Goal: Task Accomplishment & Management: Use online tool/utility

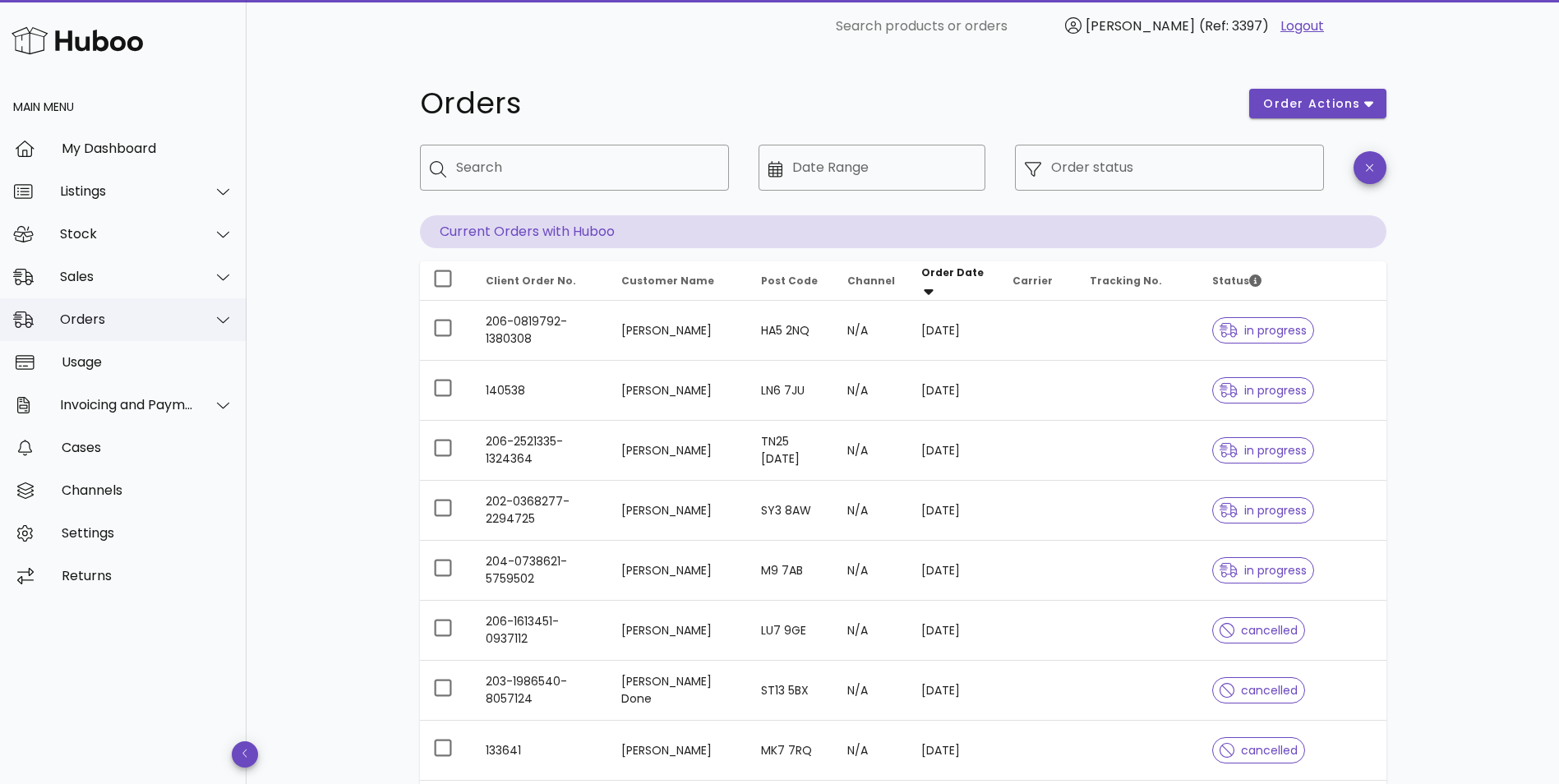
click at [117, 317] on div "Orders" at bounding box center [127, 319] width 134 height 16
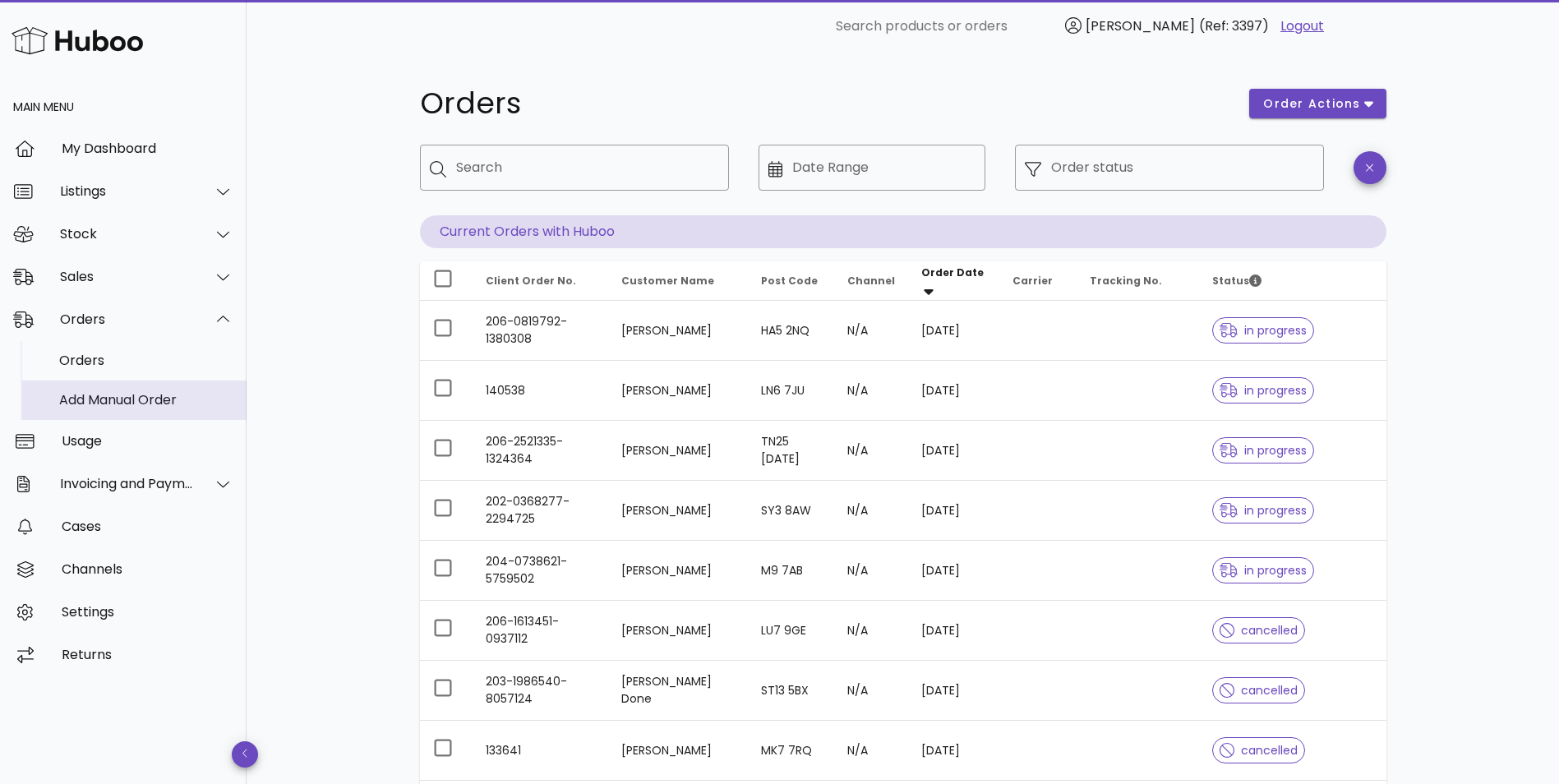
click at [104, 406] on div "Add Manual Order" at bounding box center [146, 400] width 174 height 16
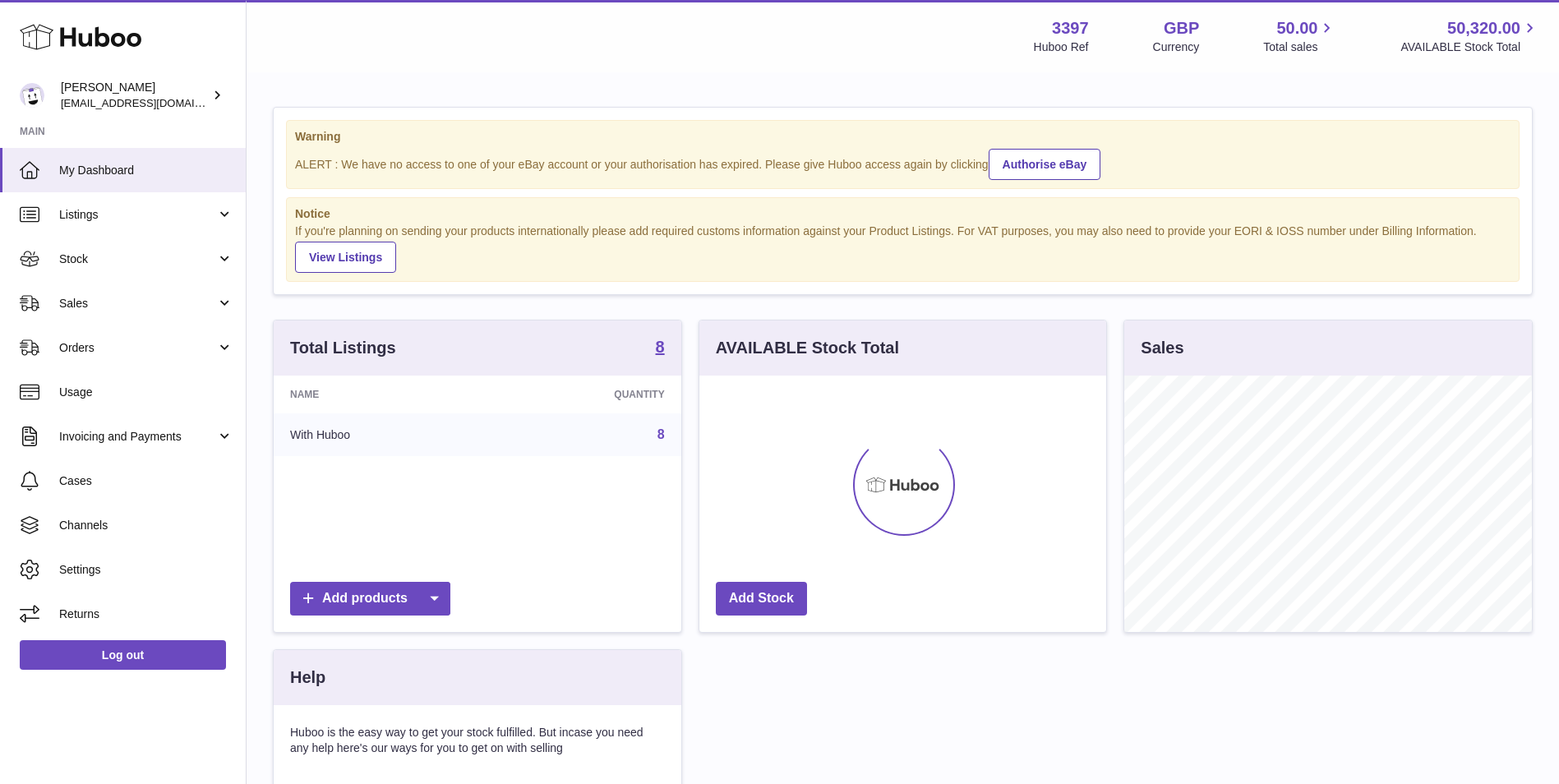
scroll to position [256, 406]
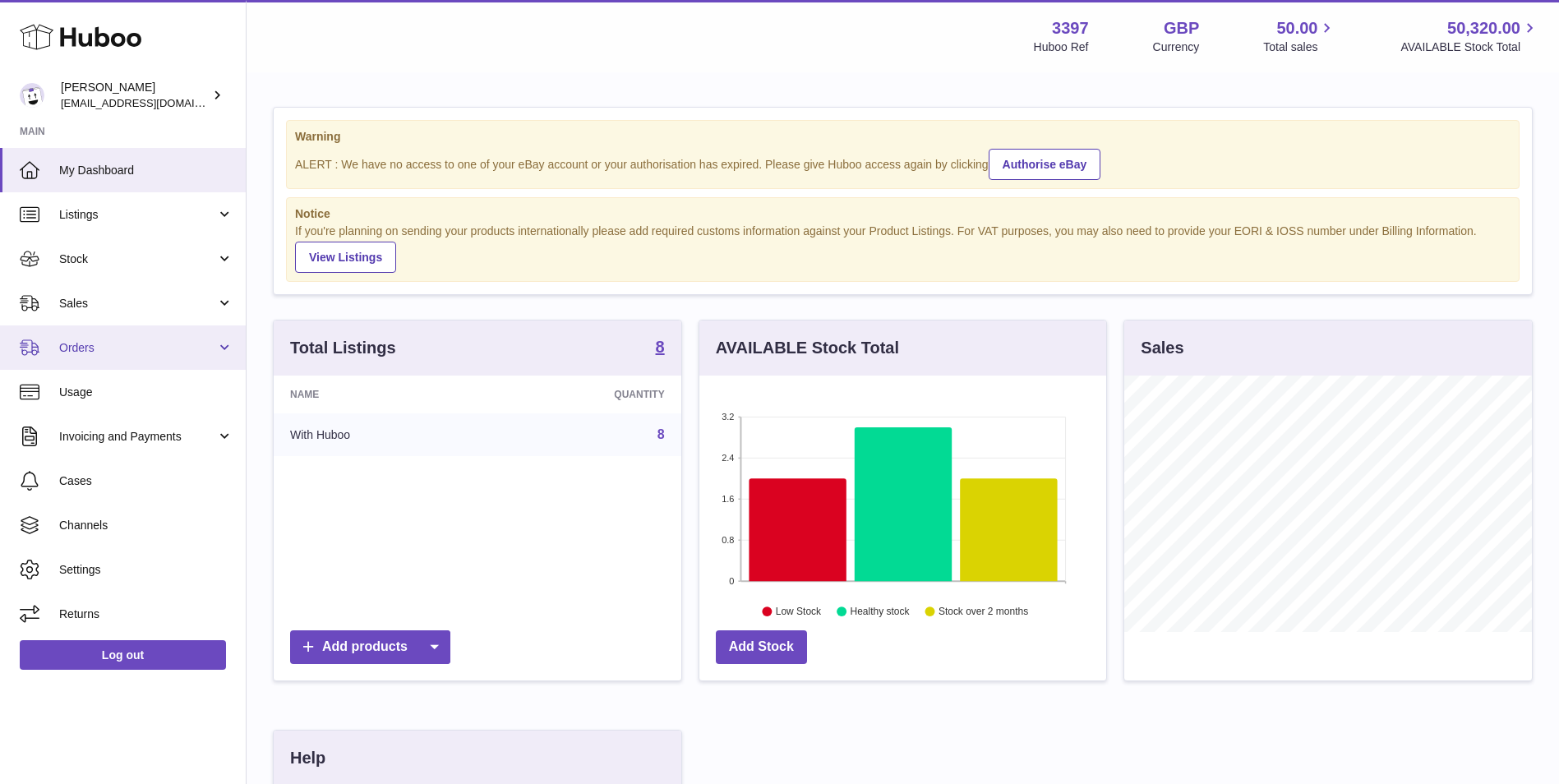
click at [84, 352] on span "Orders" at bounding box center [138, 348] width 157 height 16
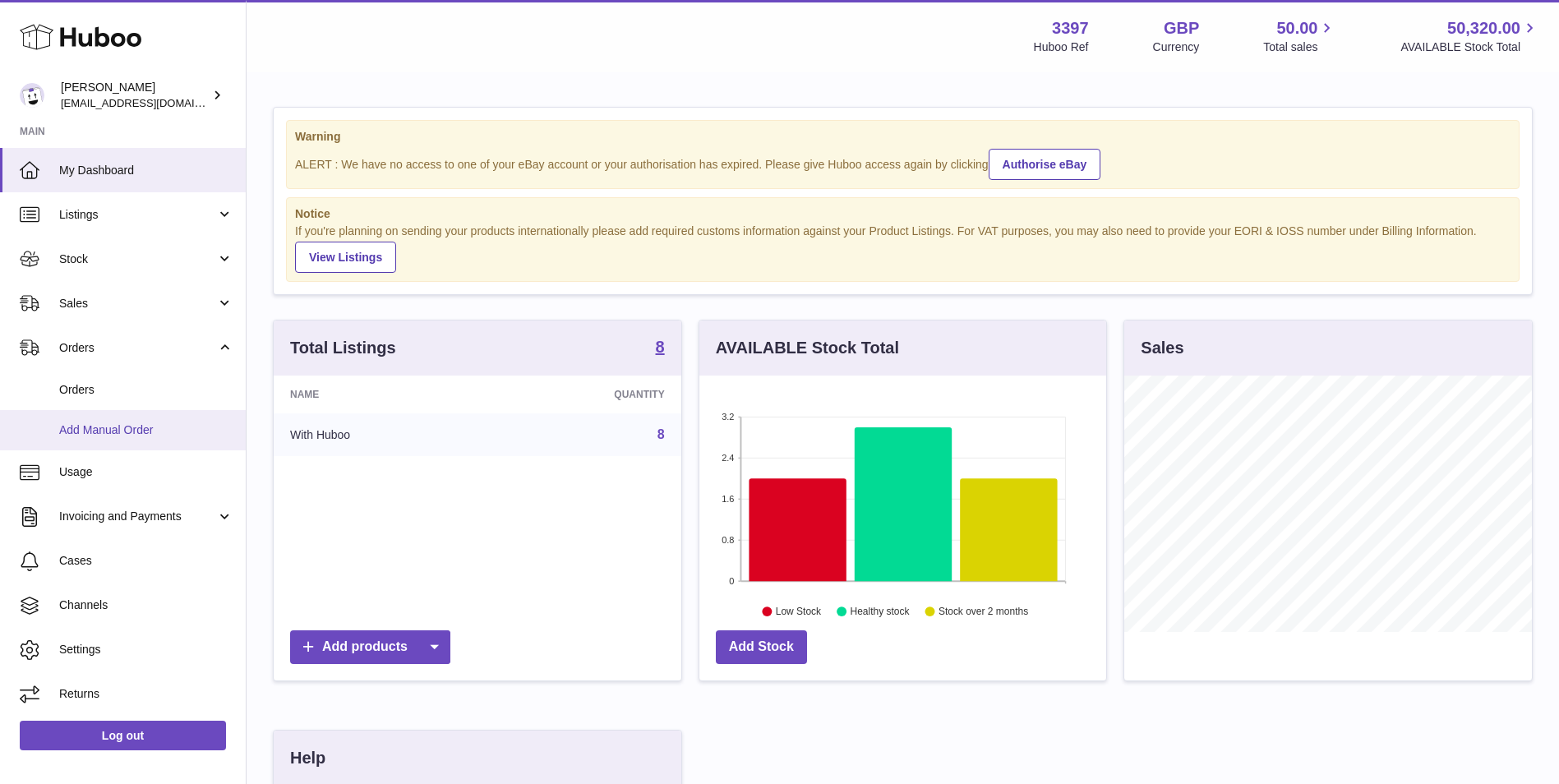
click at [99, 436] on span "Add Manual Order" at bounding box center [146, 430] width 174 height 16
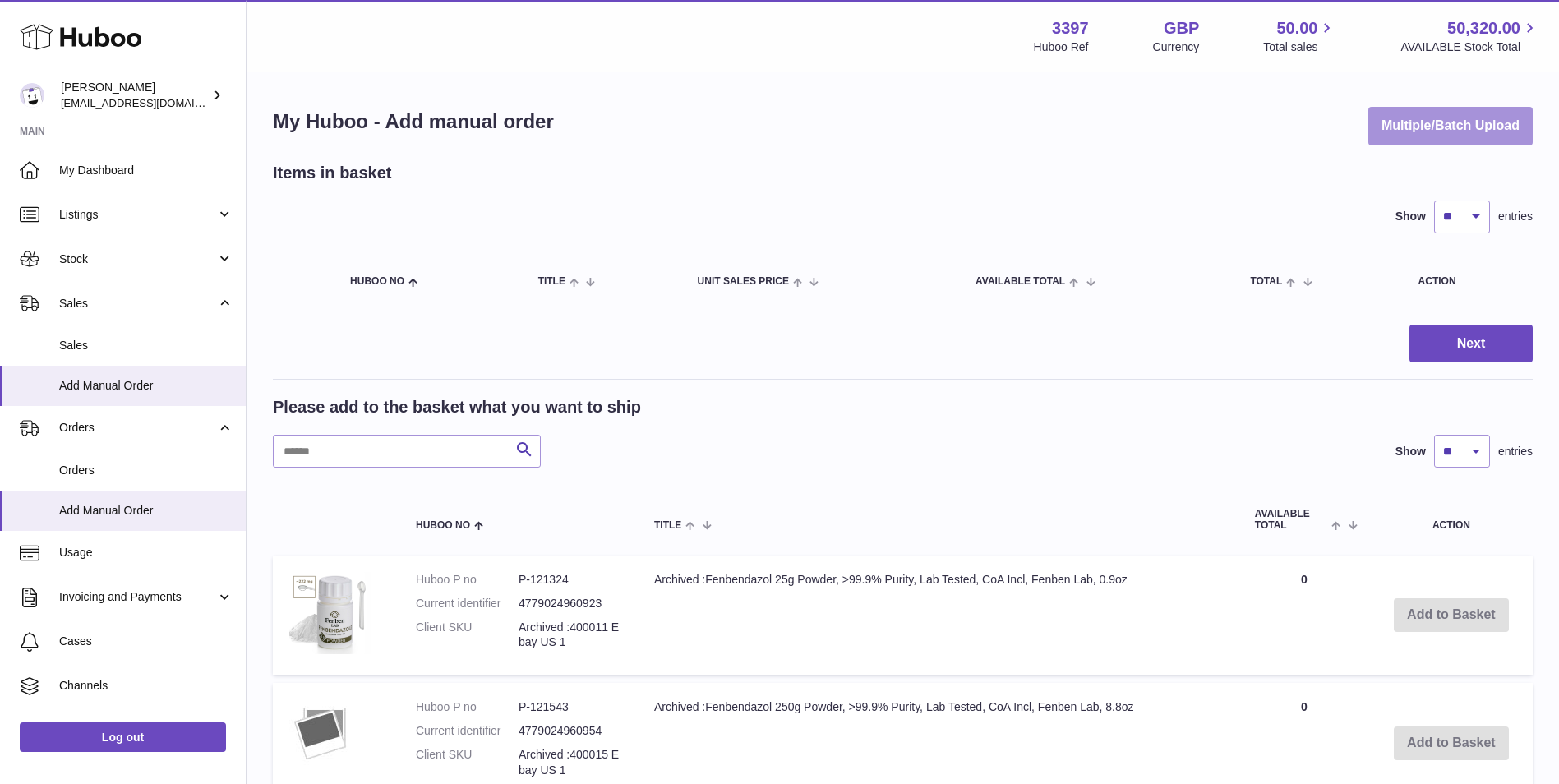
click at [1484, 126] on button "Multiple/Batch Upload" at bounding box center [1450, 126] width 164 height 39
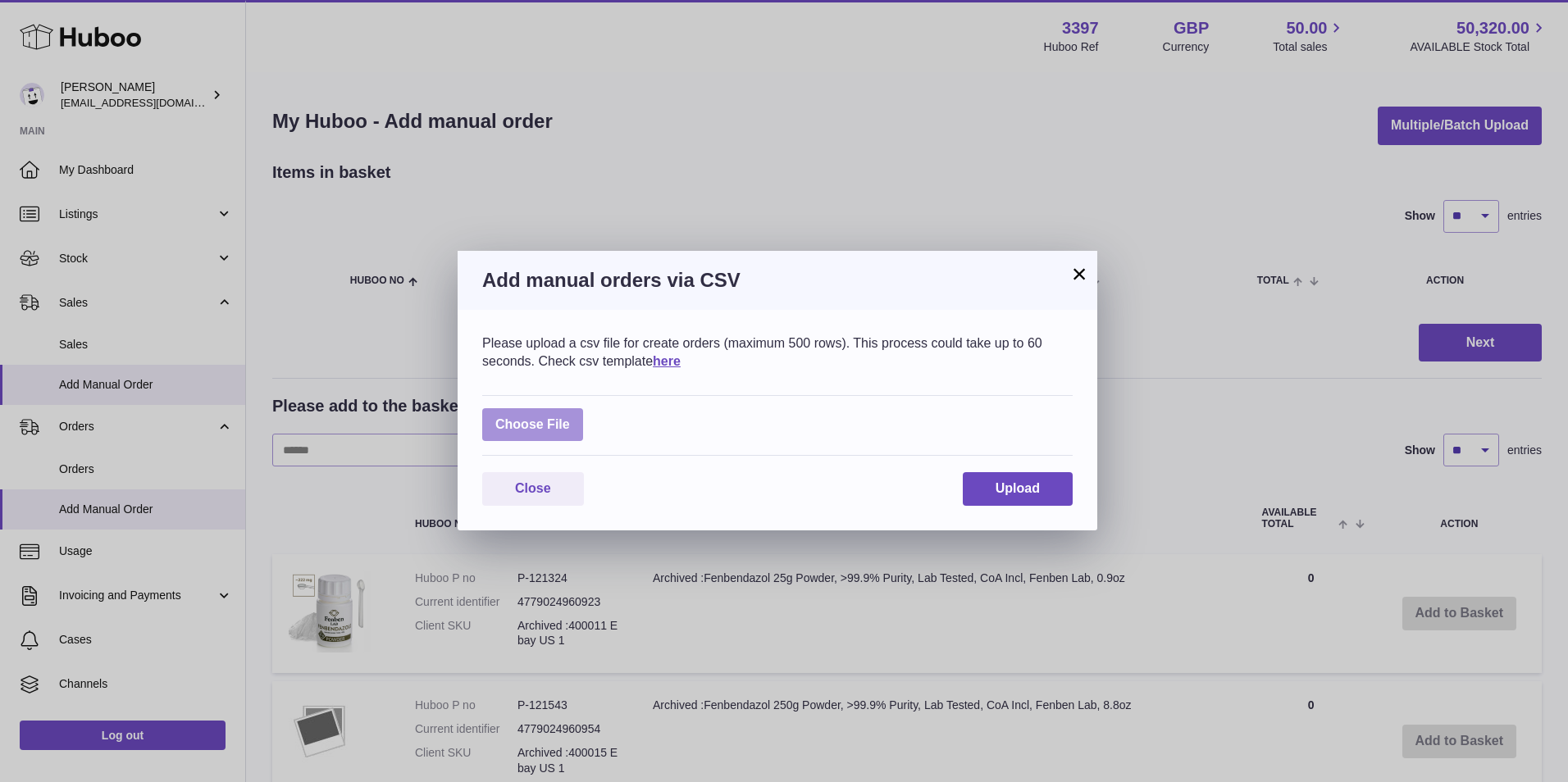
click at [531, 434] on label at bounding box center [533, 424] width 101 height 34
click at [570, 417] on input "file" at bounding box center [570, 416] width 1 height 1
type input "**********"
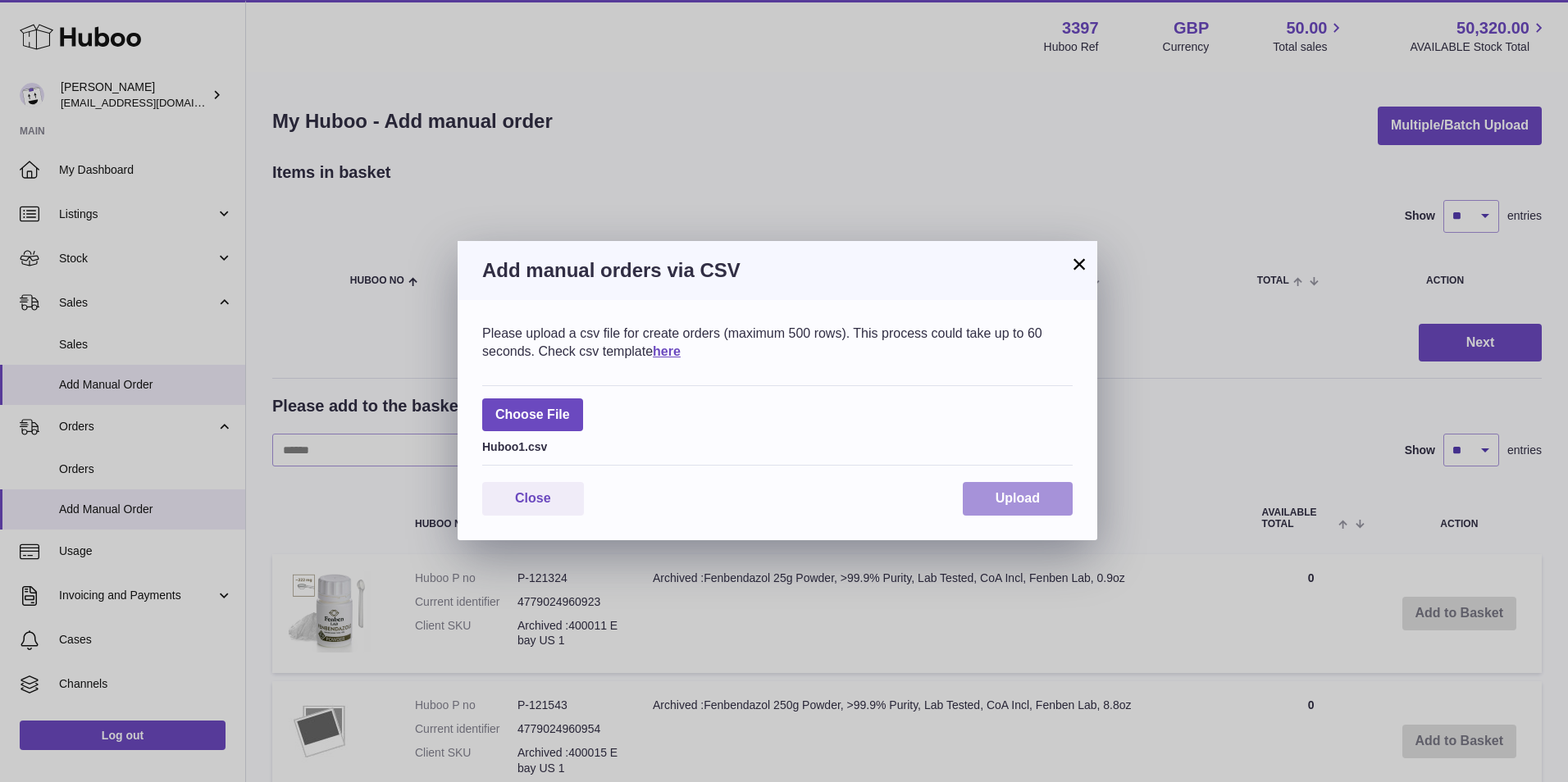
click at [1047, 496] on button "Upload" at bounding box center [1017, 499] width 110 height 34
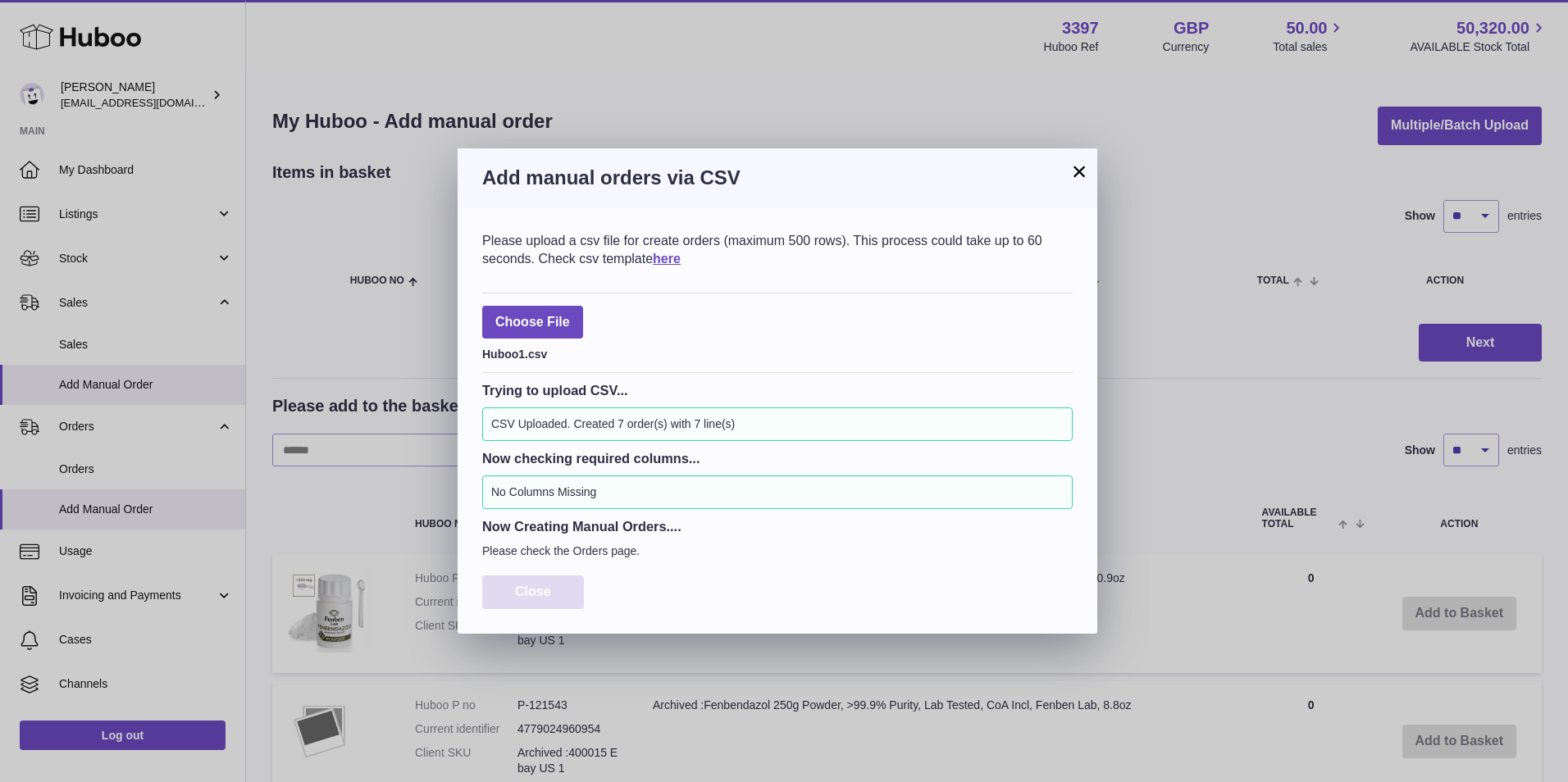
click at [516, 591] on span "Close" at bounding box center [533, 591] width 36 height 14
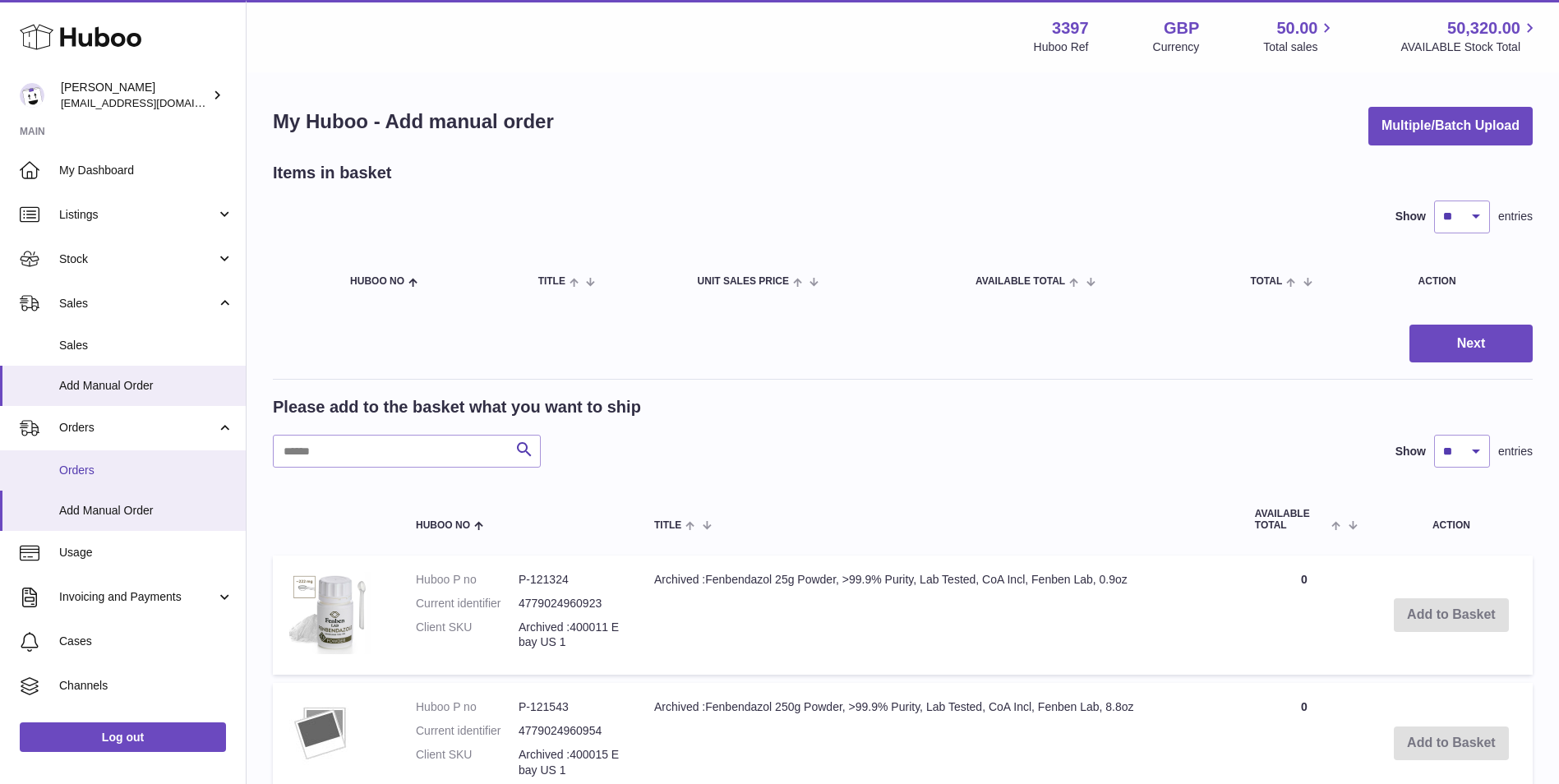
drag, startPoint x: 111, startPoint y: 472, endPoint x: 125, endPoint y: 473, distance: 14.0
click at [111, 472] on span "Orders" at bounding box center [146, 470] width 174 height 16
